Goal: Task Accomplishment & Management: Manage account settings

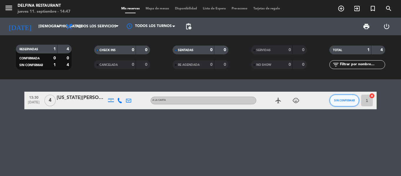
click at [351, 103] on button "SIN CONFIRMAR" at bounding box center [344, 101] width 29 height 12
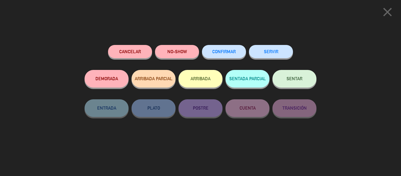
click at [282, 76] on button "SENTAR" at bounding box center [295, 79] width 44 height 18
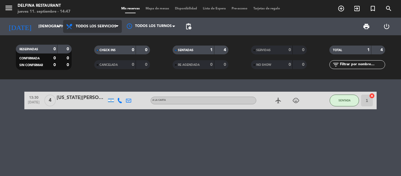
click at [84, 26] on span "Todos los servicios" at bounding box center [96, 26] width 41 height 4
click at [98, 40] on div "menu Delfina Restaurant jueves 11. septiembre - 14:47 Mis reservas Mapa de mesa…" at bounding box center [200, 39] width 401 height 79
click at [7, 97] on bookings-row "13:30 sep. 11 4 Virginia Miretti A LA CARTA airplanemode_active child_care SENT…" at bounding box center [200, 101] width 401 height 18
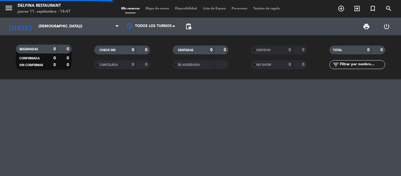
click at [7, 97] on div "menu [PERSON_NAME] Restaurant [DATE] 11. septiembre - 14:47 Mis reservas Mapa d…" at bounding box center [200, 88] width 401 height 176
